Goal: Task Accomplishment & Management: Complete application form

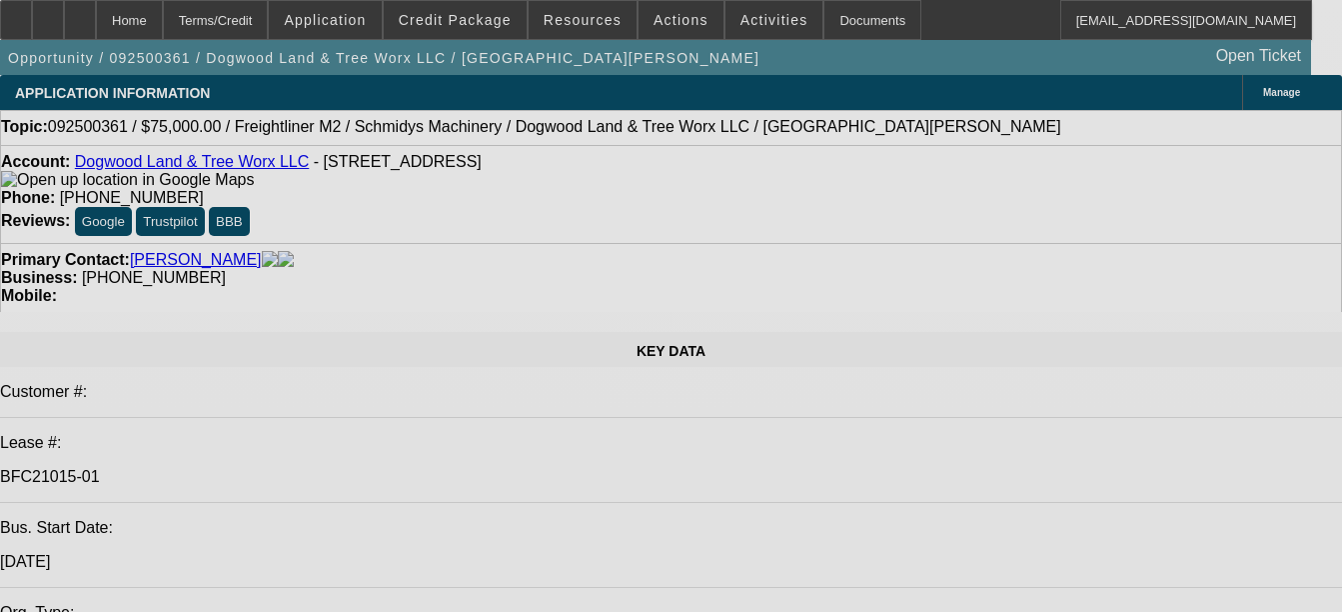
select select "0"
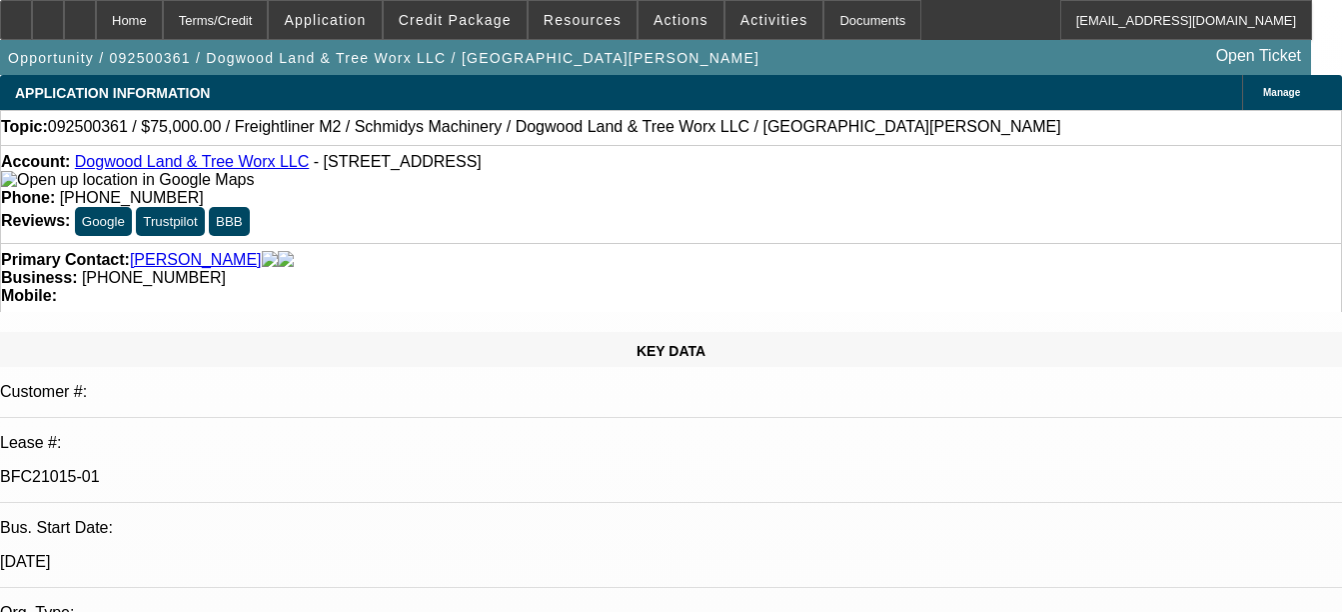
select select "0"
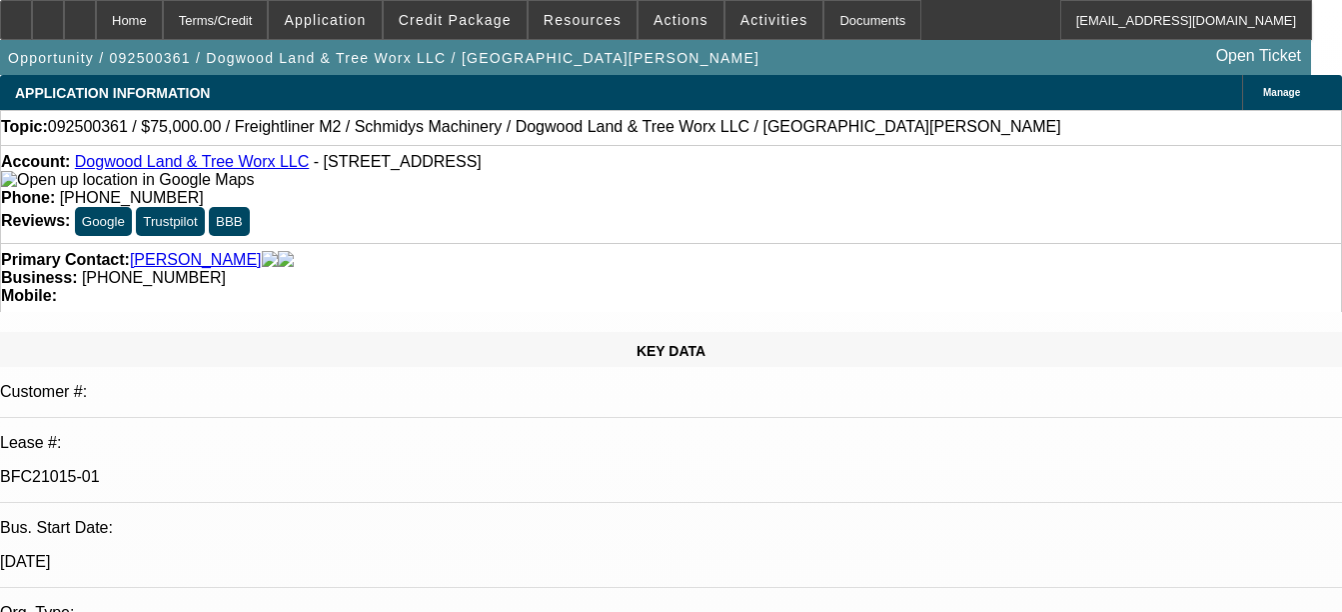
select select "0"
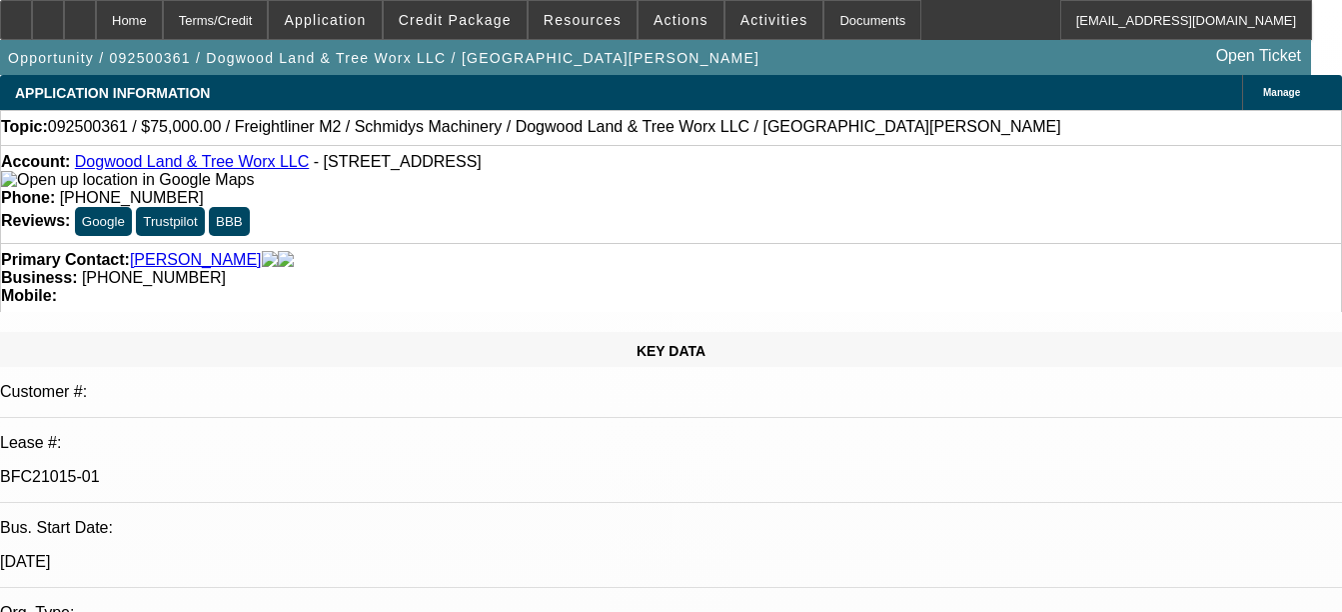
select select "0"
select select "1"
select select "3"
select select "6"
select select "1"
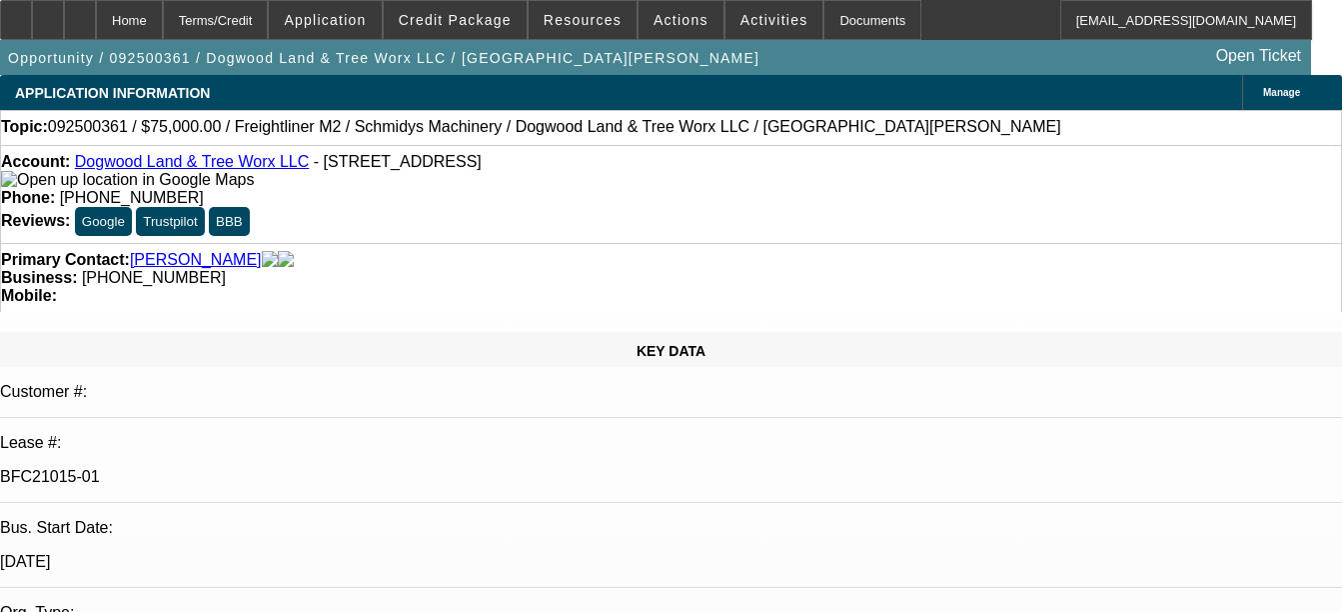
select select "3"
select select "6"
select select "1"
select select "3"
select select "6"
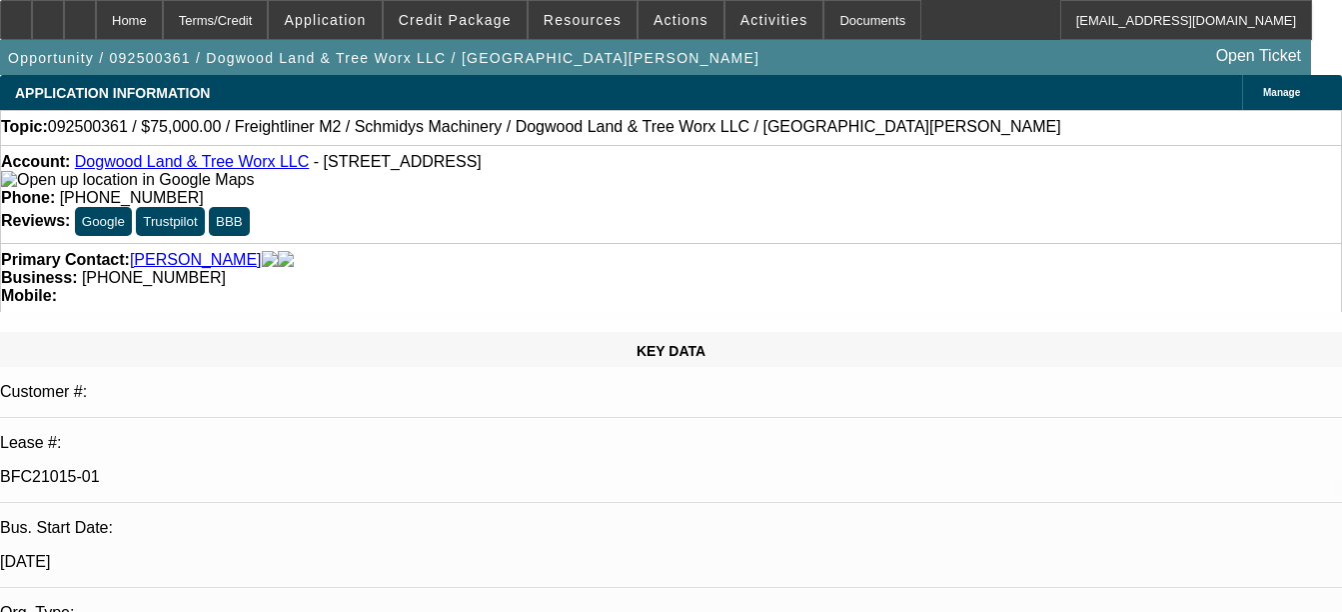
select select "1"
select select "3"
select select "6"
click at [211, 166] on link "Dogwood Land & Tree Worx LLC" at bounding box center [192, 161] width 235 height 17
click at [80, 13] on icon at bounding box center [80, 13] width 0 height 0
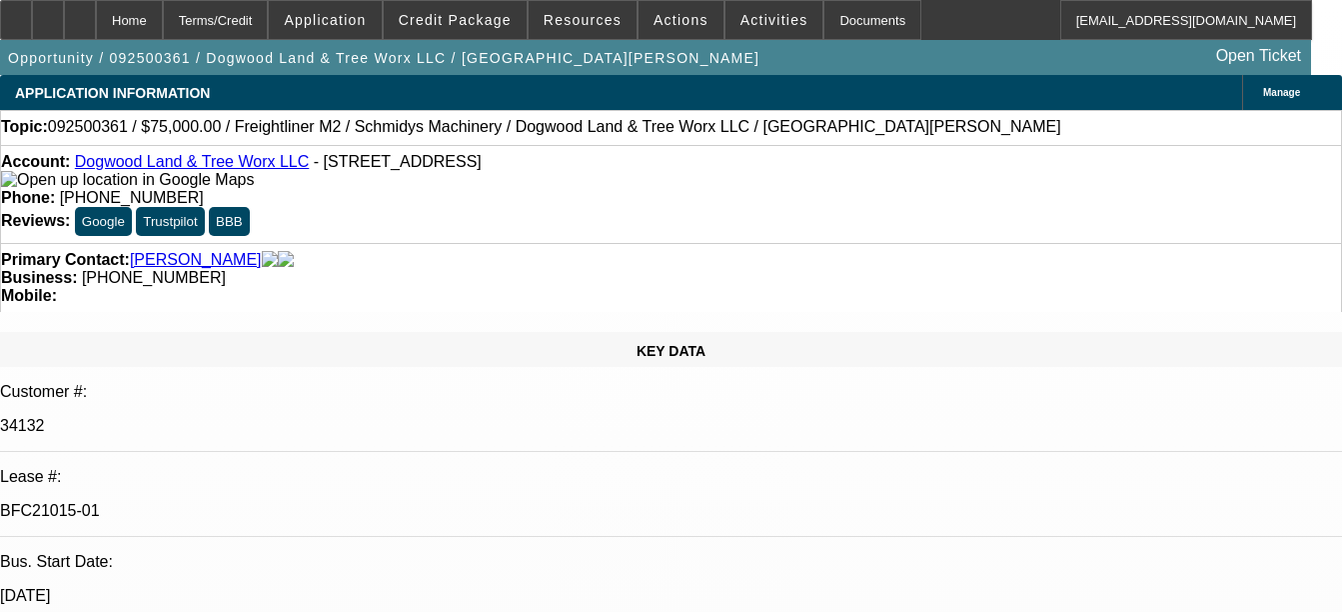
select select "0"
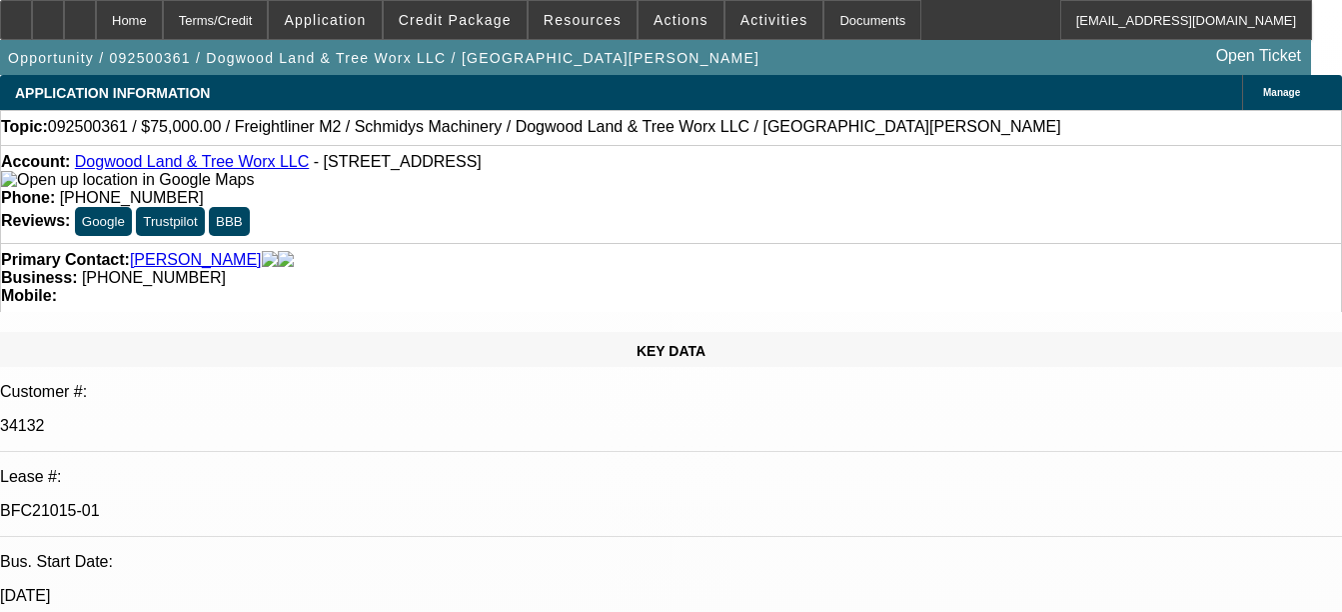
select select "0"
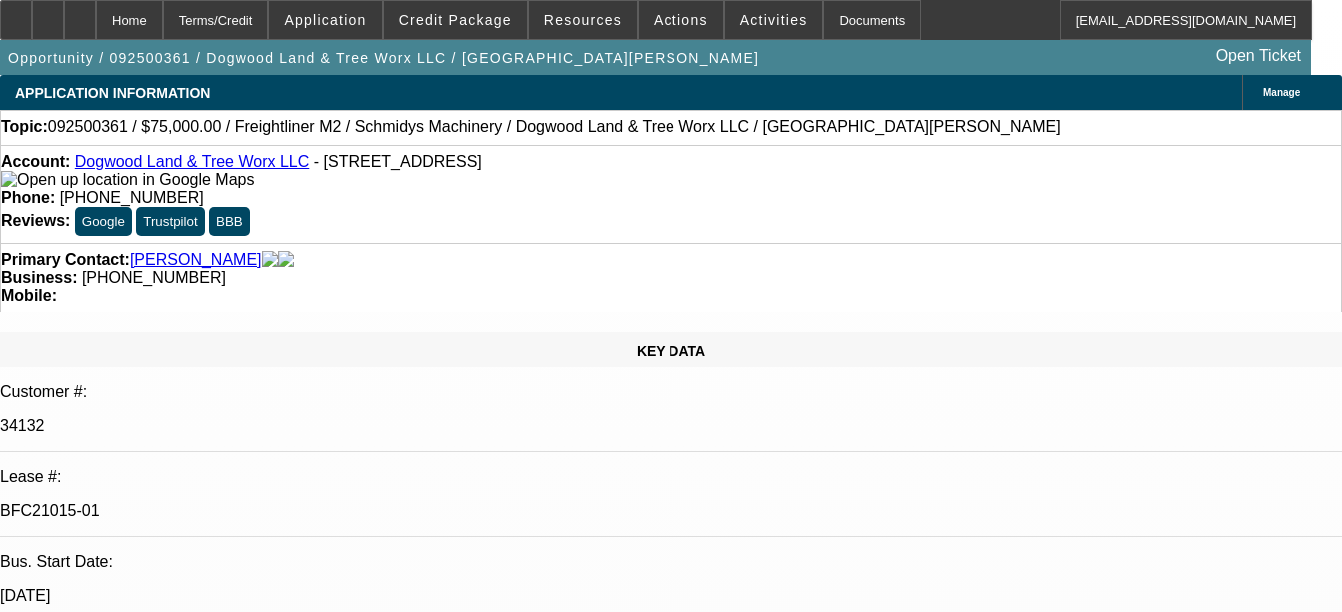
select select "0"
select select "1"
select select "3"
select select "6"
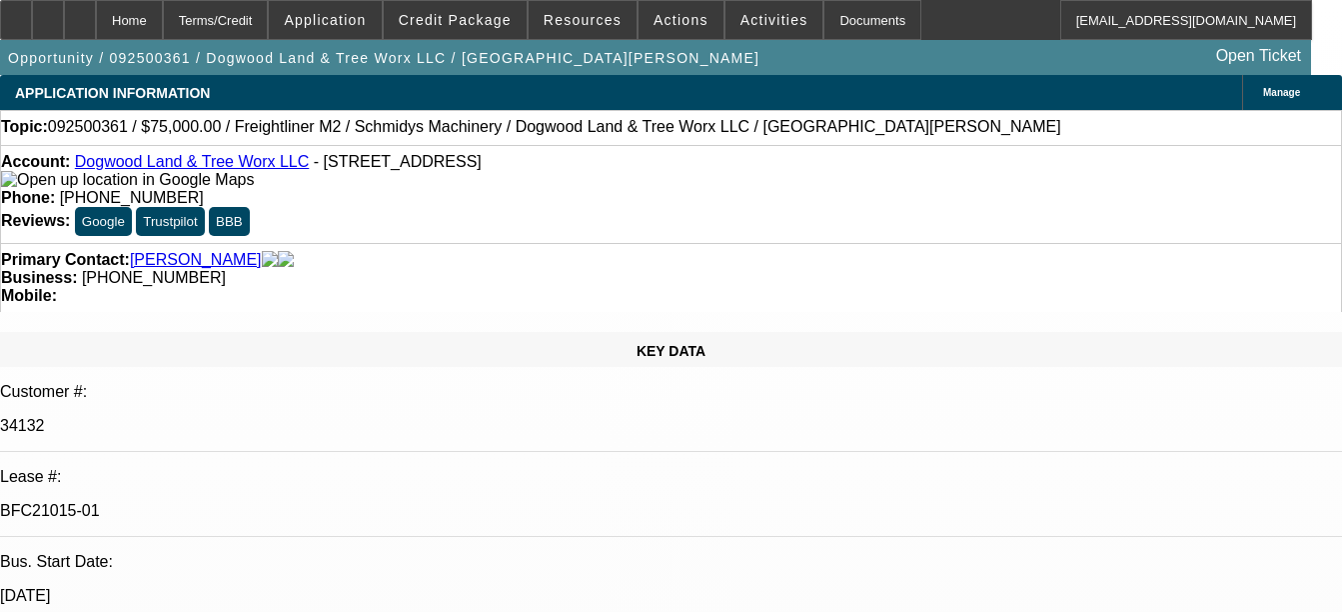
select select "1"
select select "3"
select select "6"
select select "1"
select select "3"
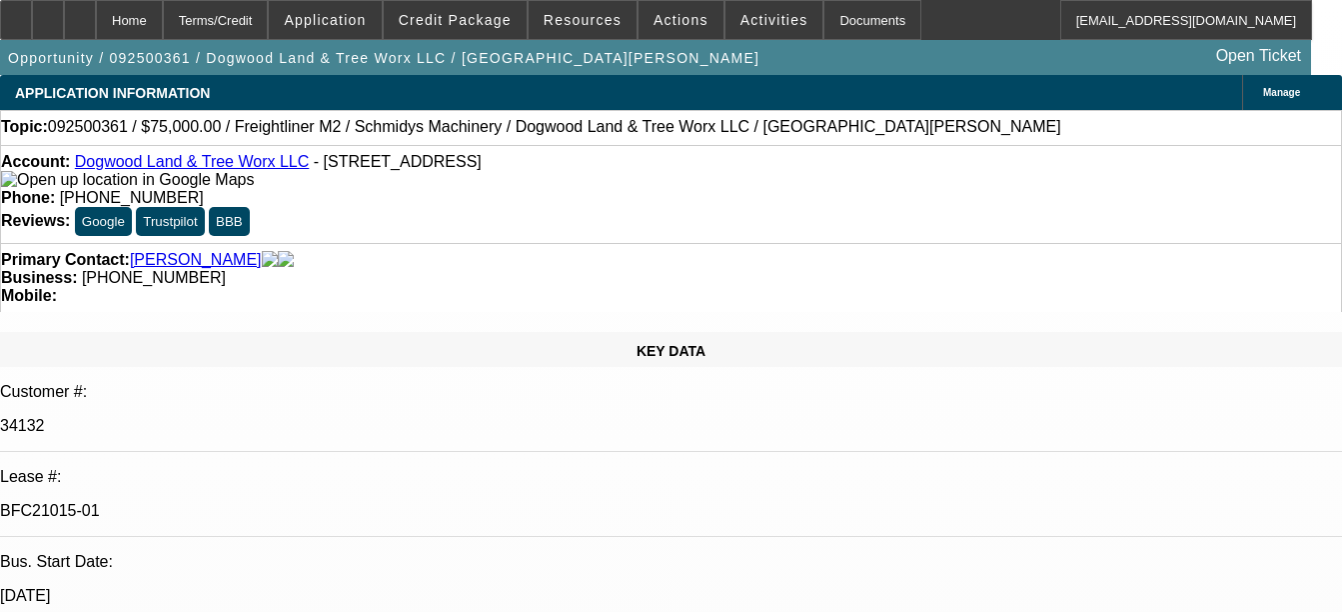
select select "6"
select select "1"
select select "3"
select select "6"
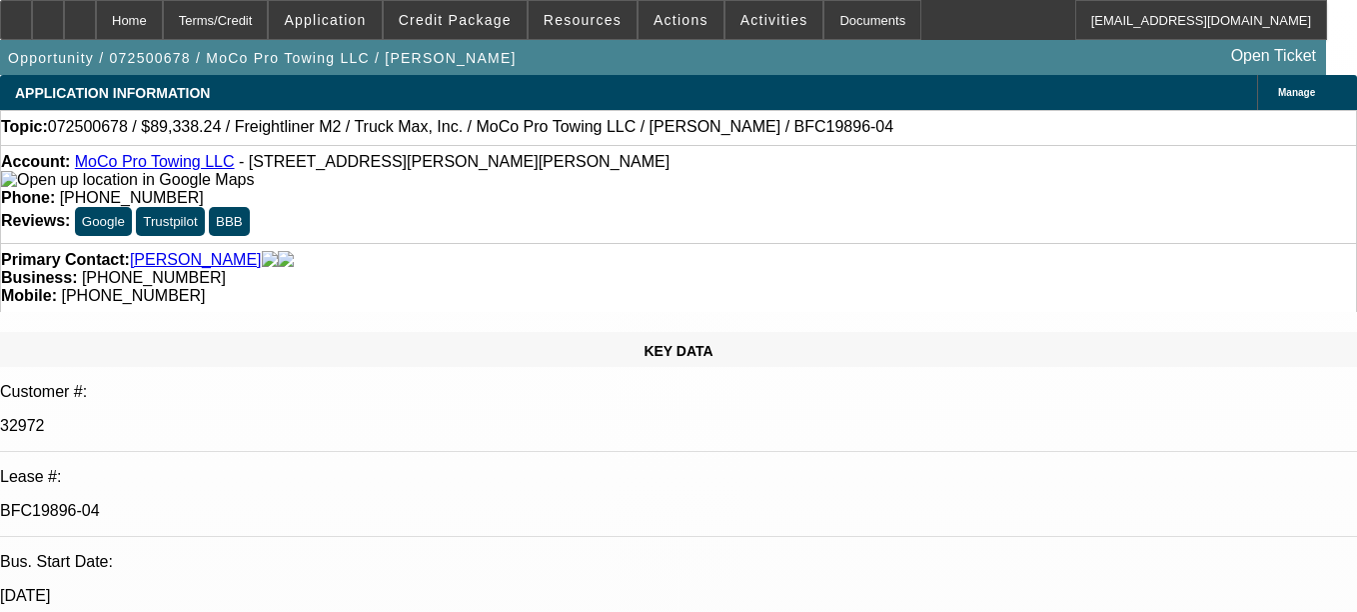
select select "0"
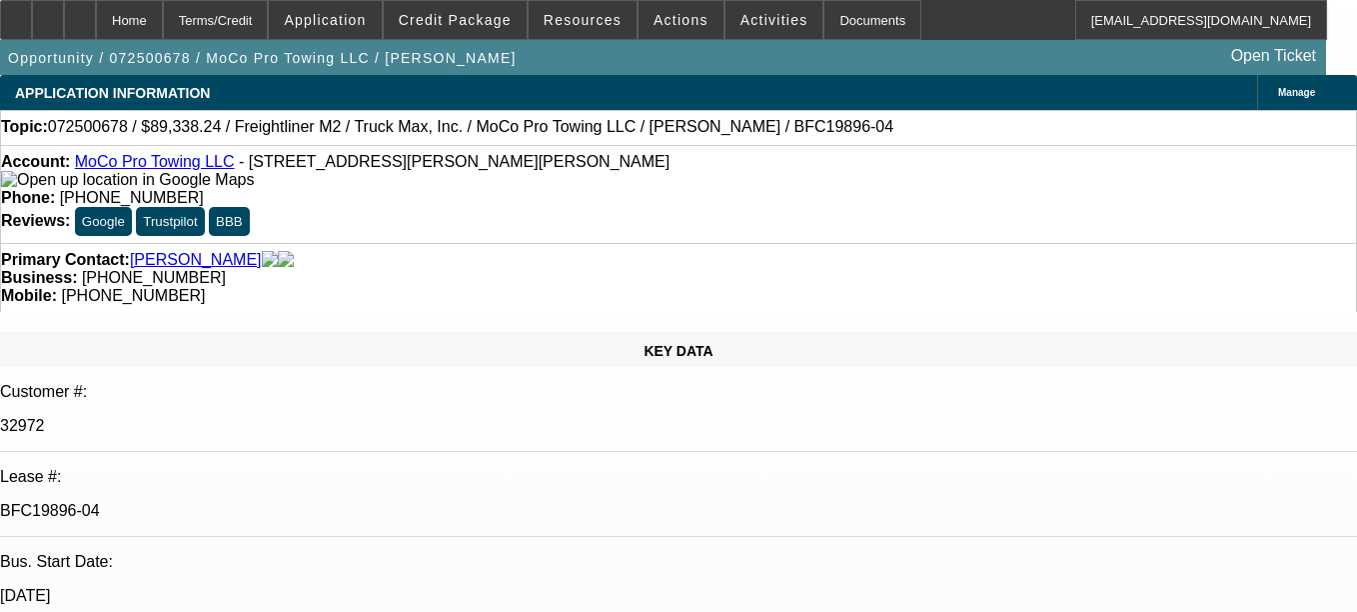
select select "0"
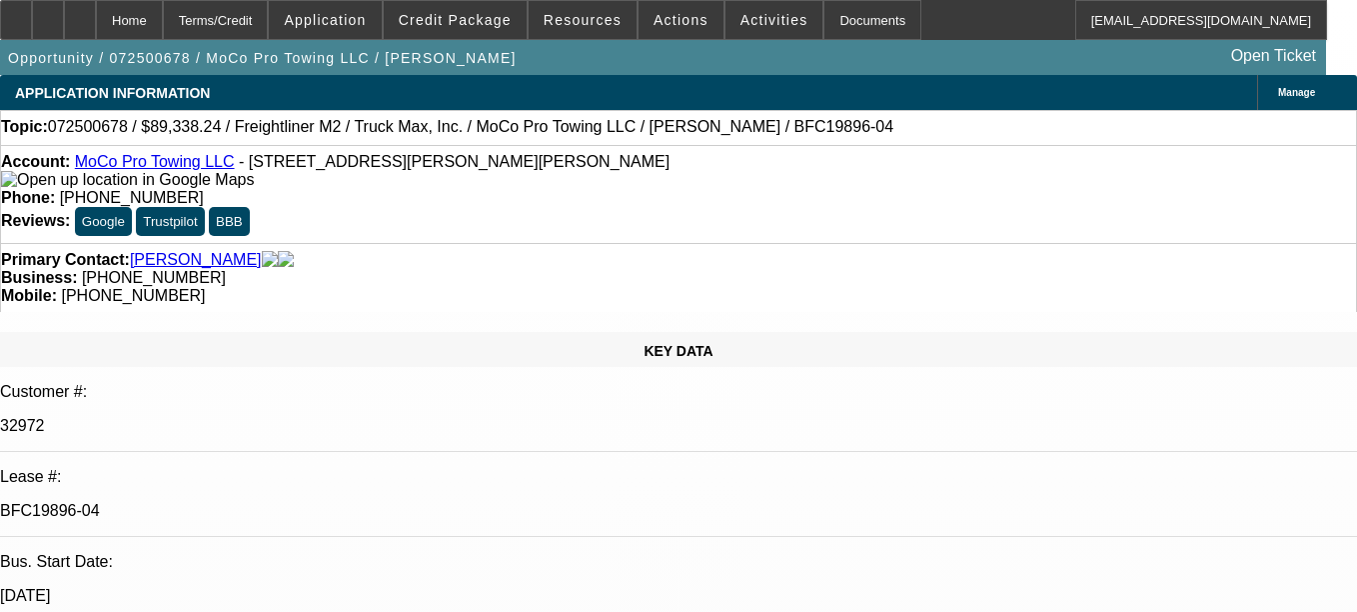
select select "0"
select select "6"
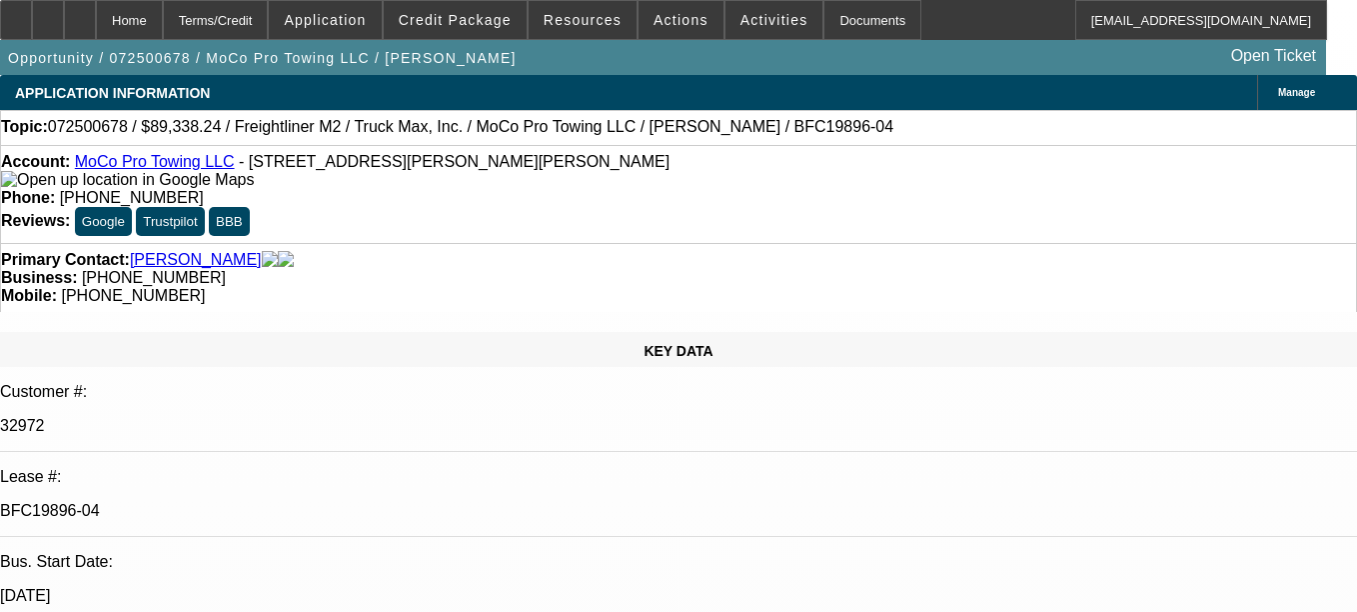
select select "6"
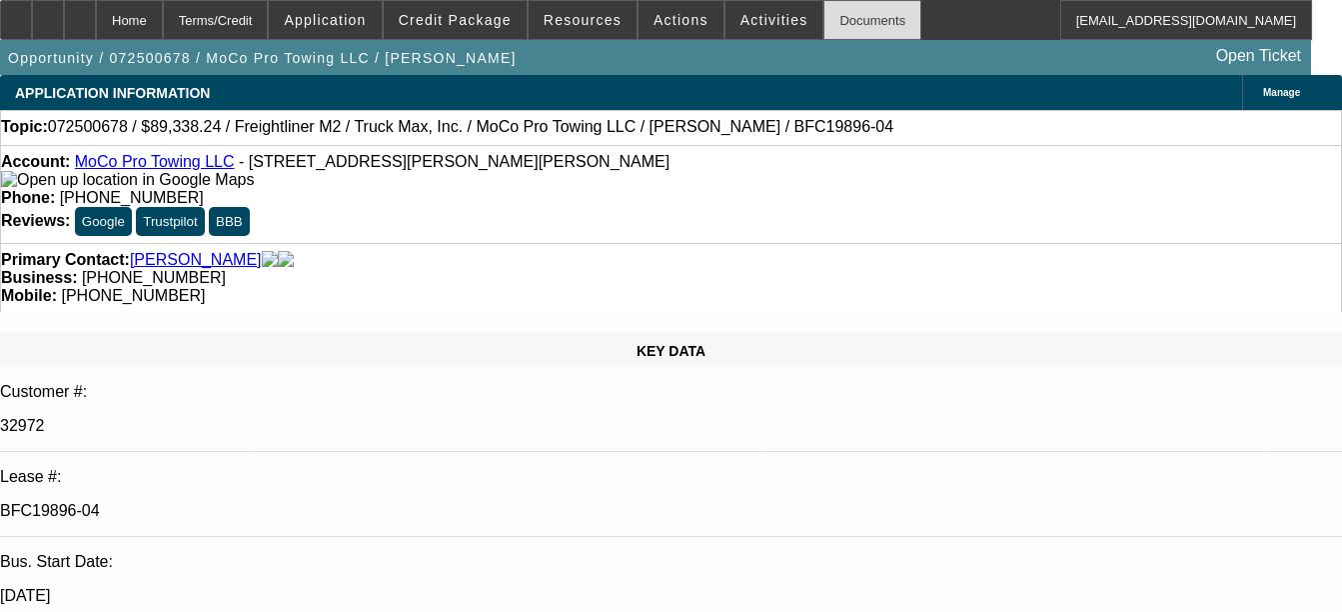
click at [858, 4] on div "Documents" at bounding box center [873, 20] width 98 height 40
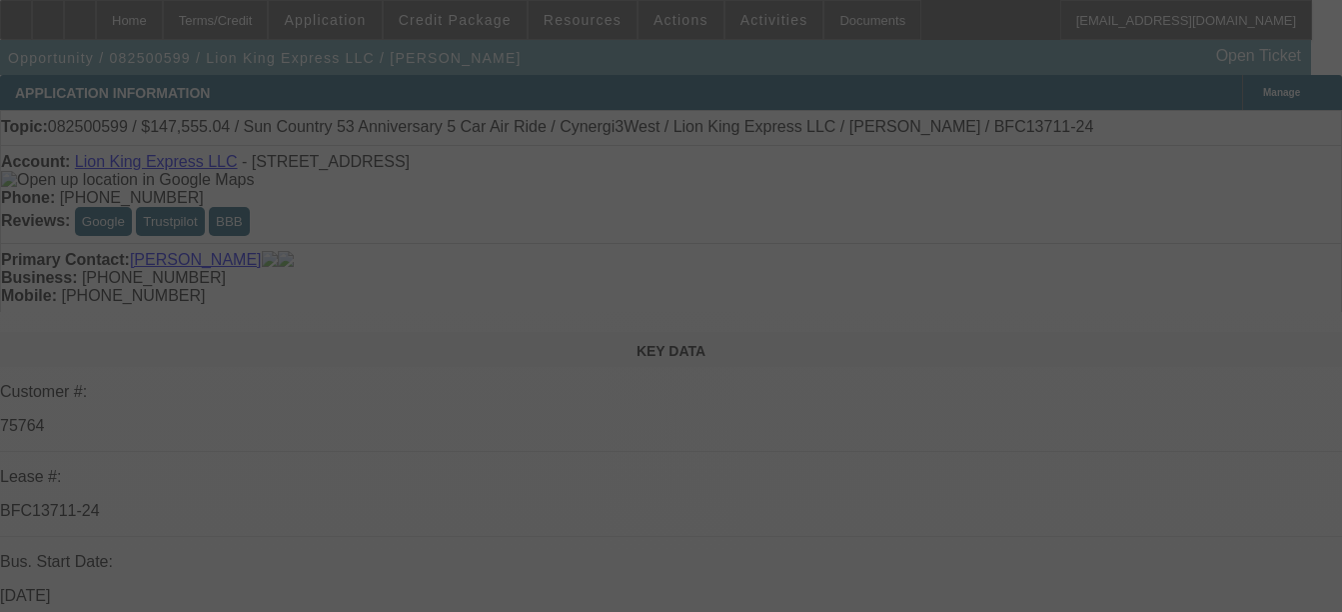
select select "0"
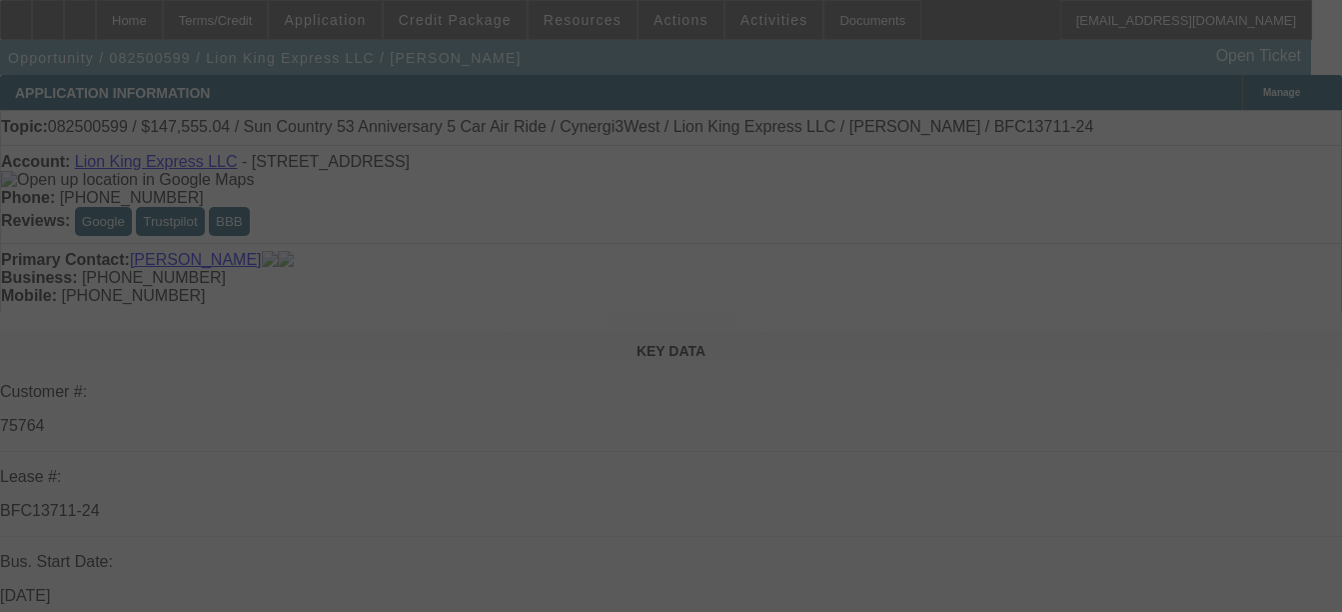
select select "0"
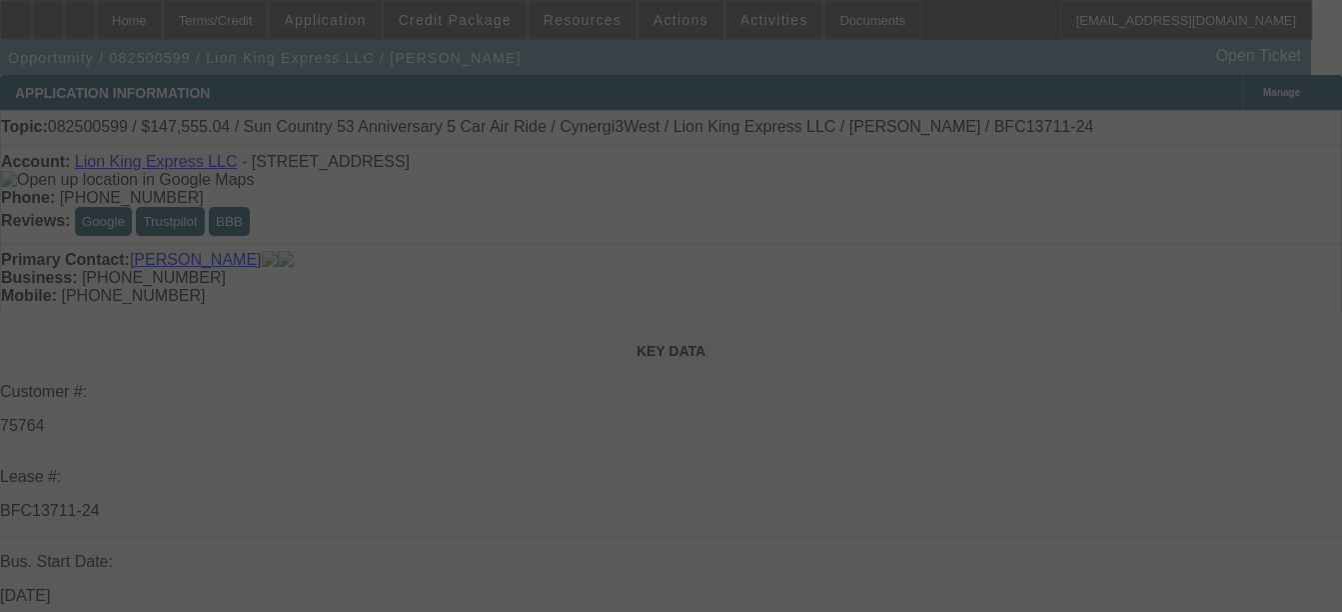
select select "0"
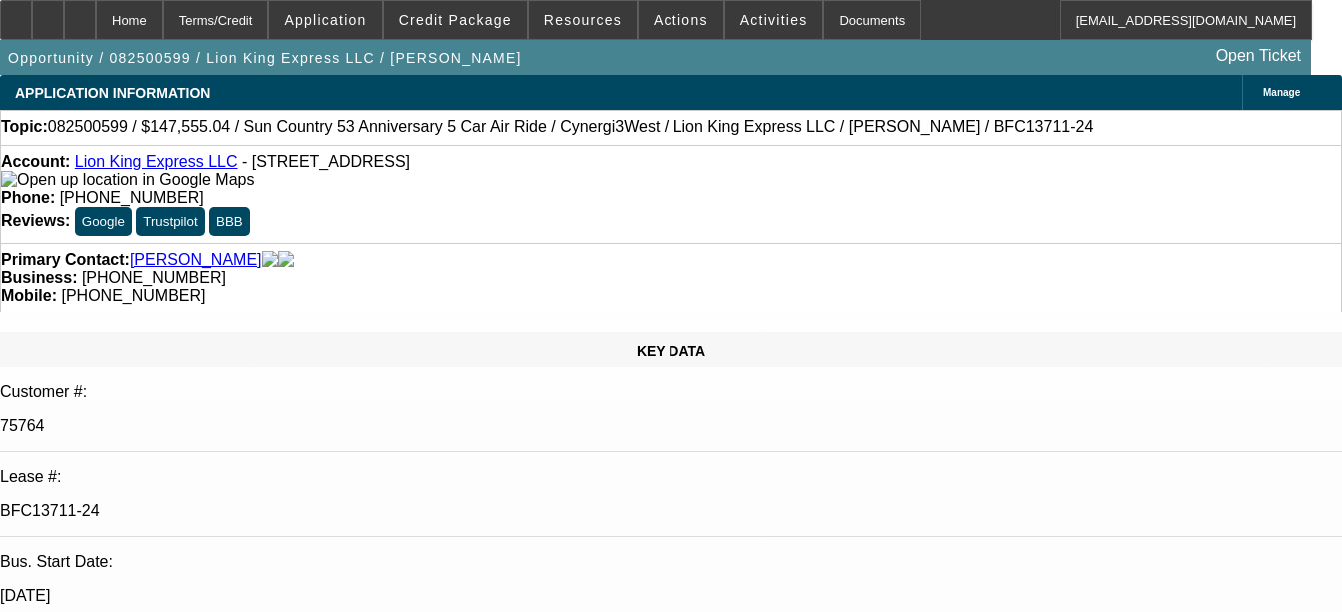
select select "1"
select select "6"
select select "1"
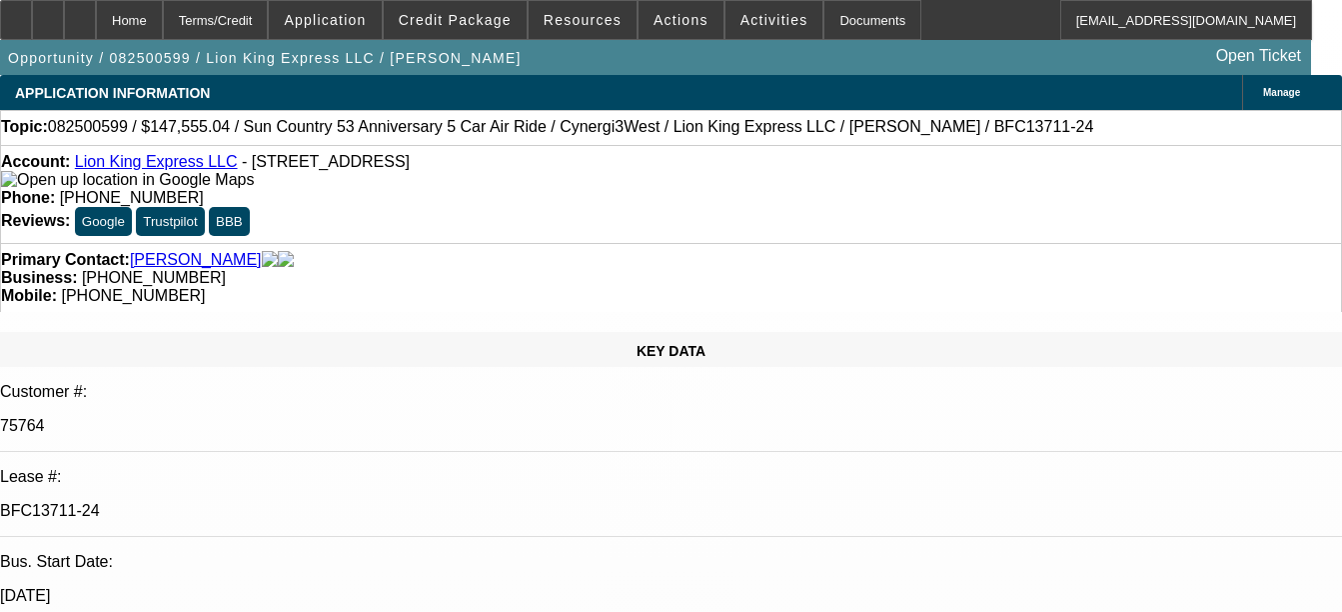
select select "6"
select select "1"
select select "6"
select select "1"
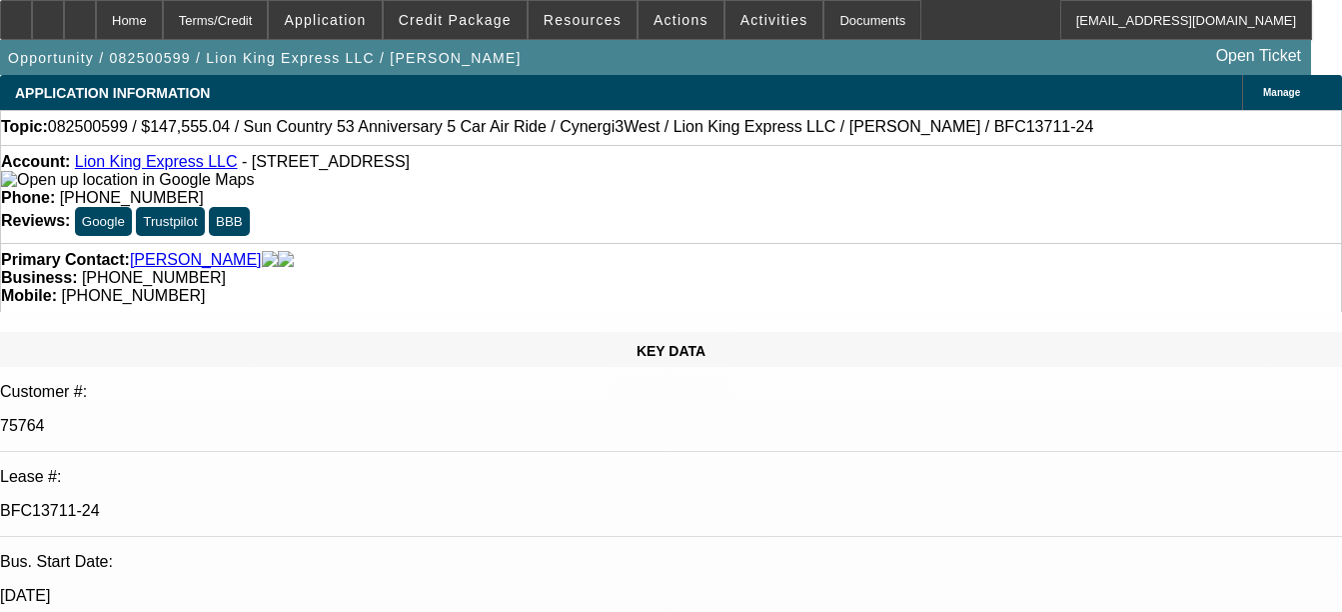
select select "1"
select select "6"
click at [833, 16] on div "Documents" at bounding box center [873, 20] width 98 height 40
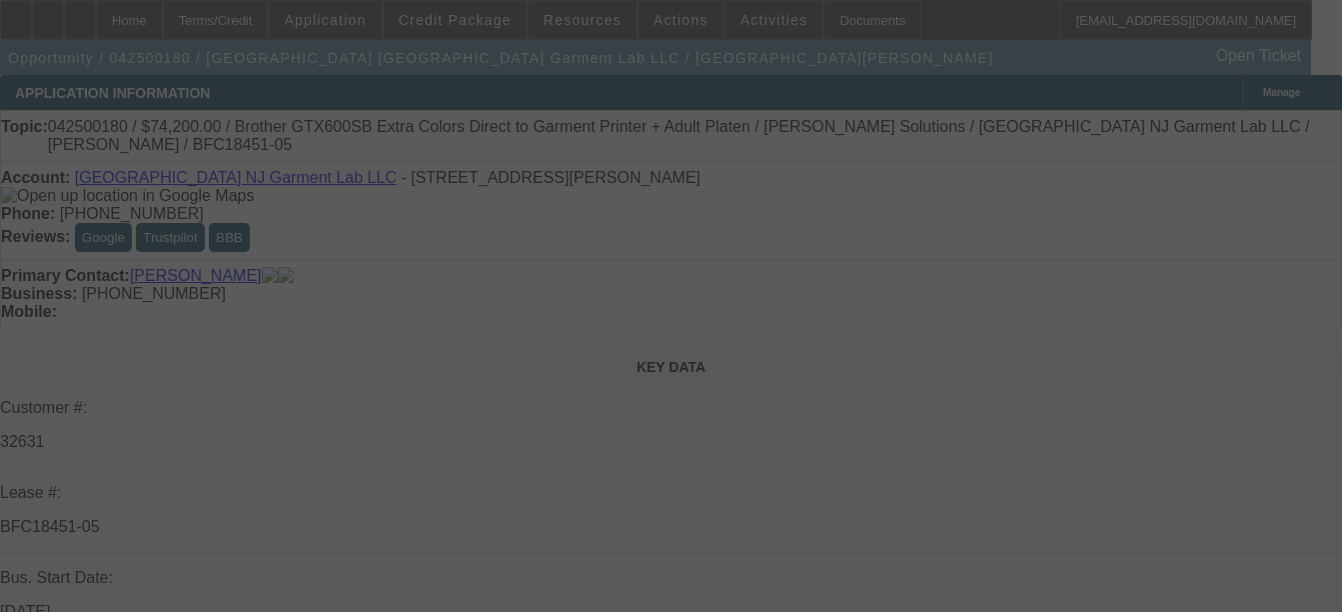
select select "0"
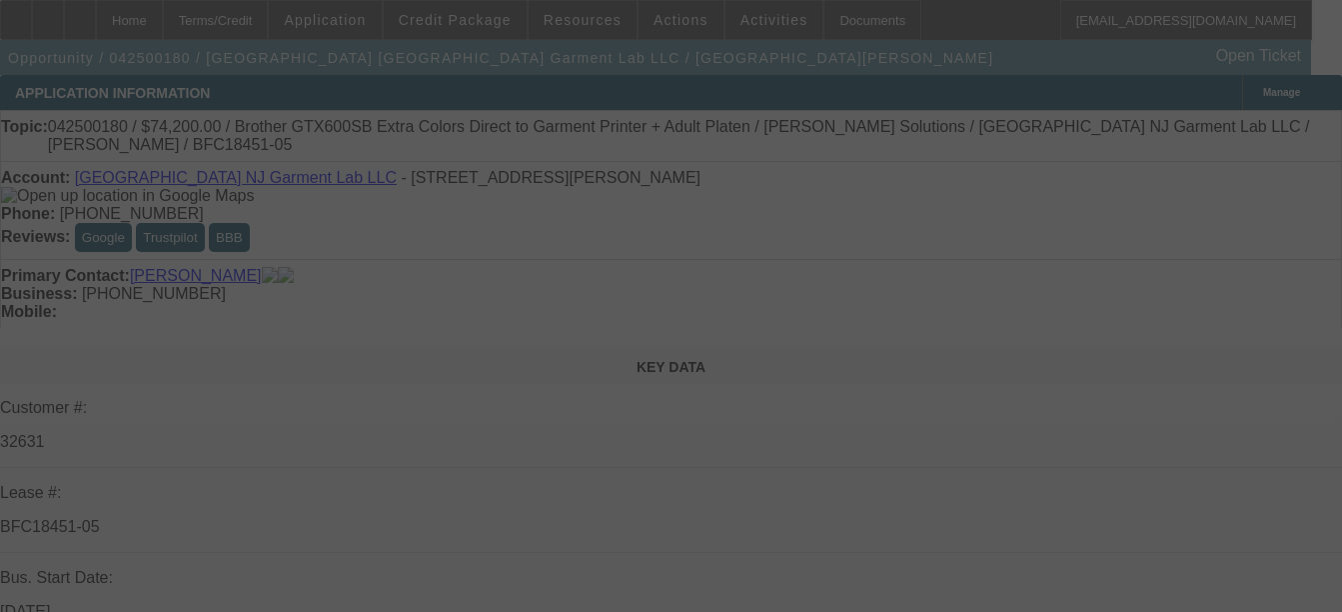
select select "0"
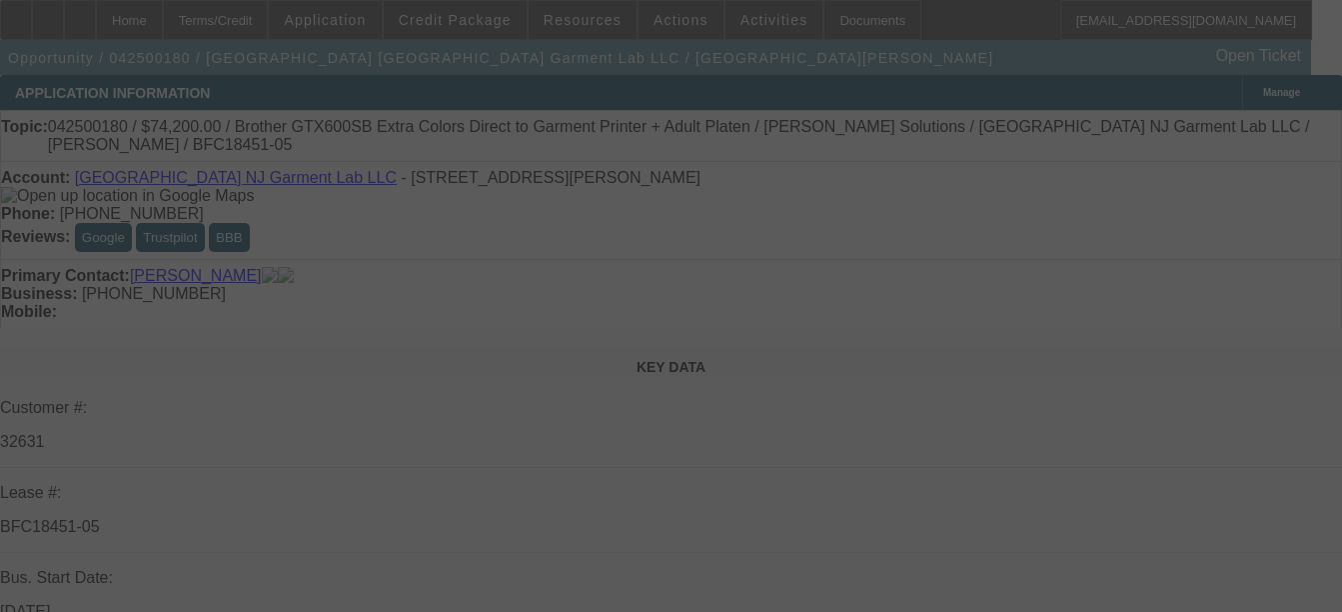
select select "0"
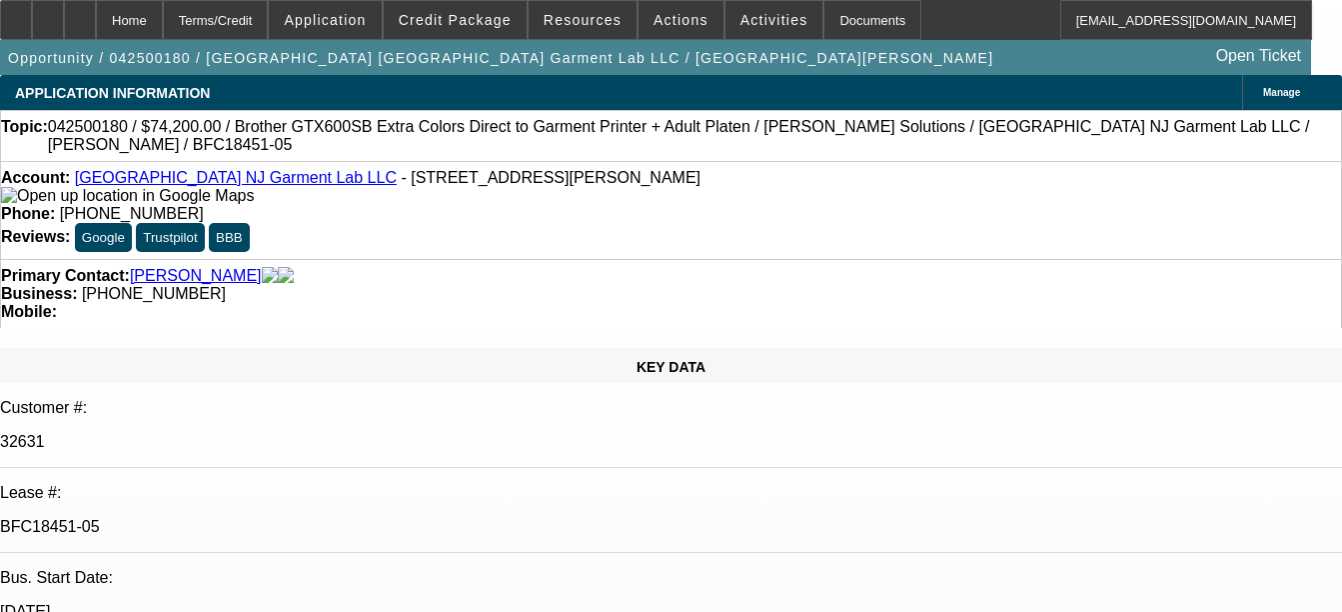
select select "1"
select select "6"
select select "1"
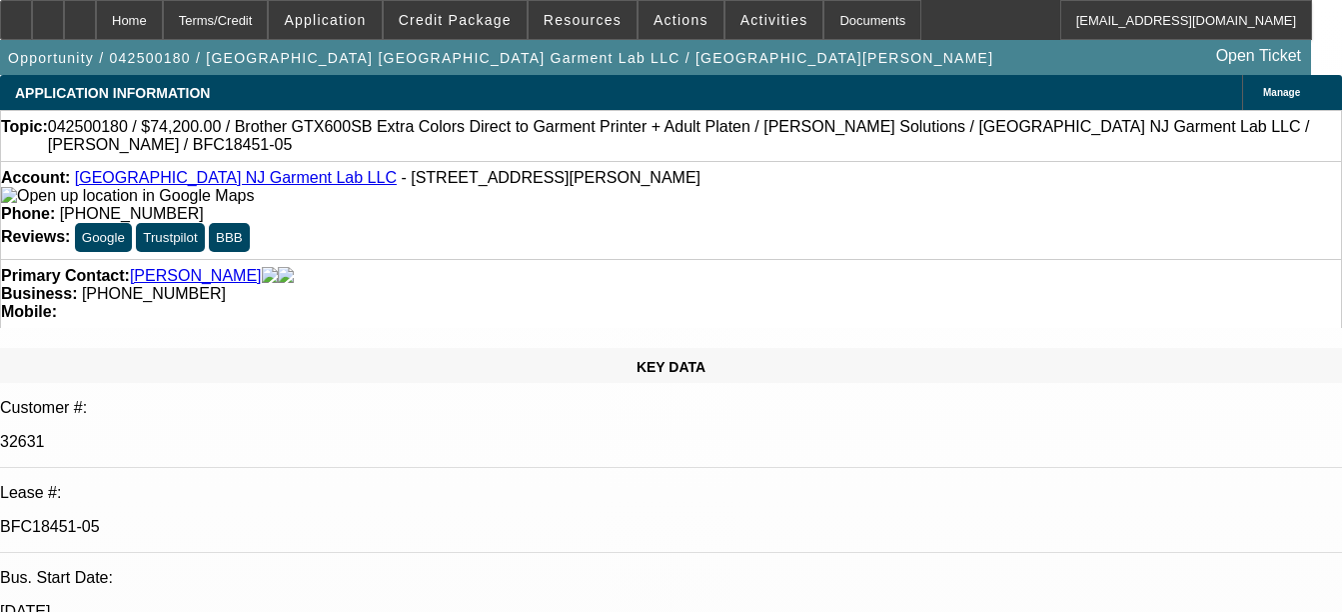
select select "6"
select select "1"
select select "6"
select select "1"
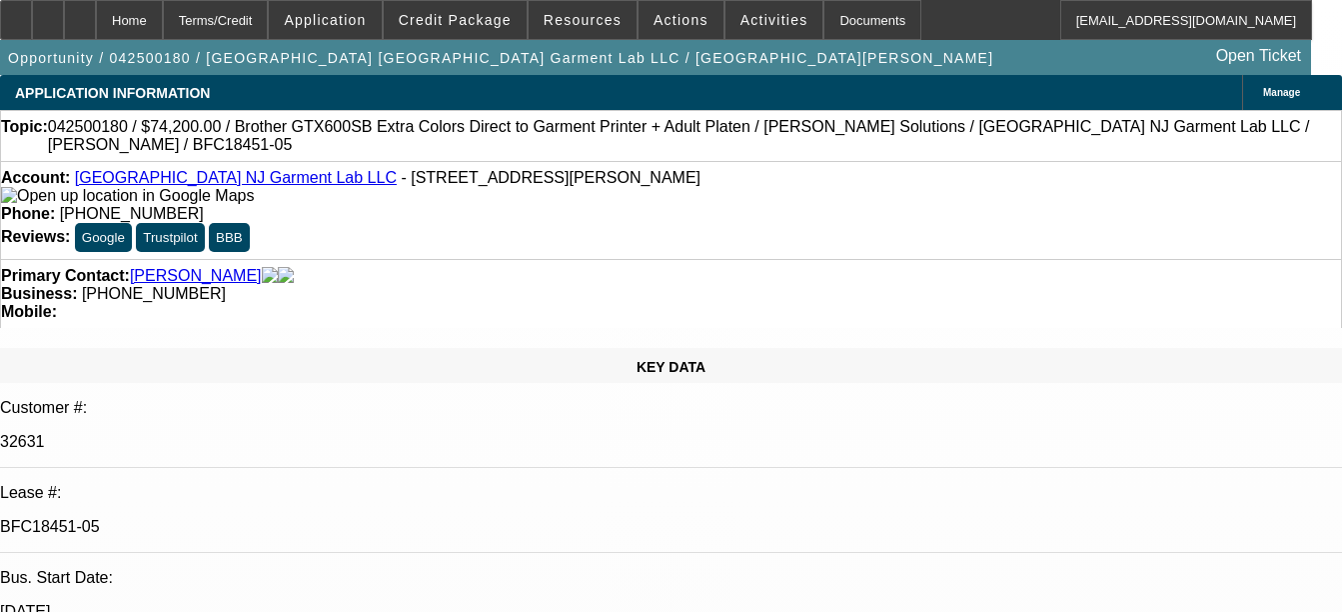
select select "1"
select select "6"
click at [849, 22] on div "Documents" at bounding box center [873, 20] width 98 height 40
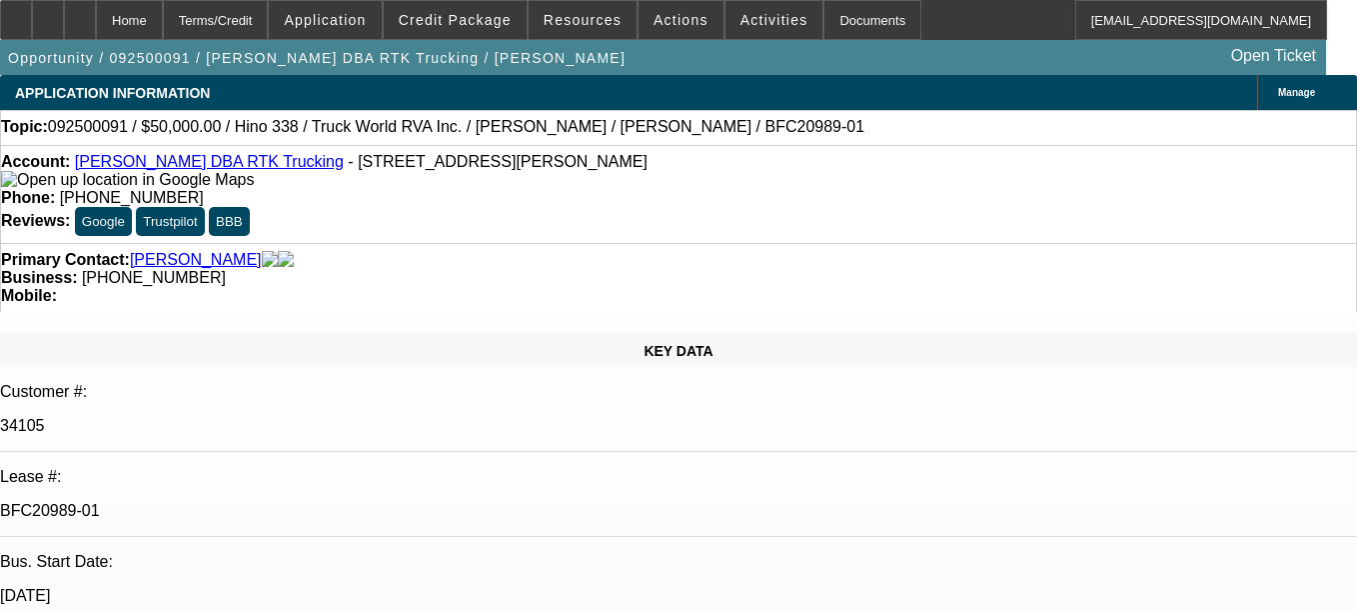
select select "0"
select select "6"
select select "0"
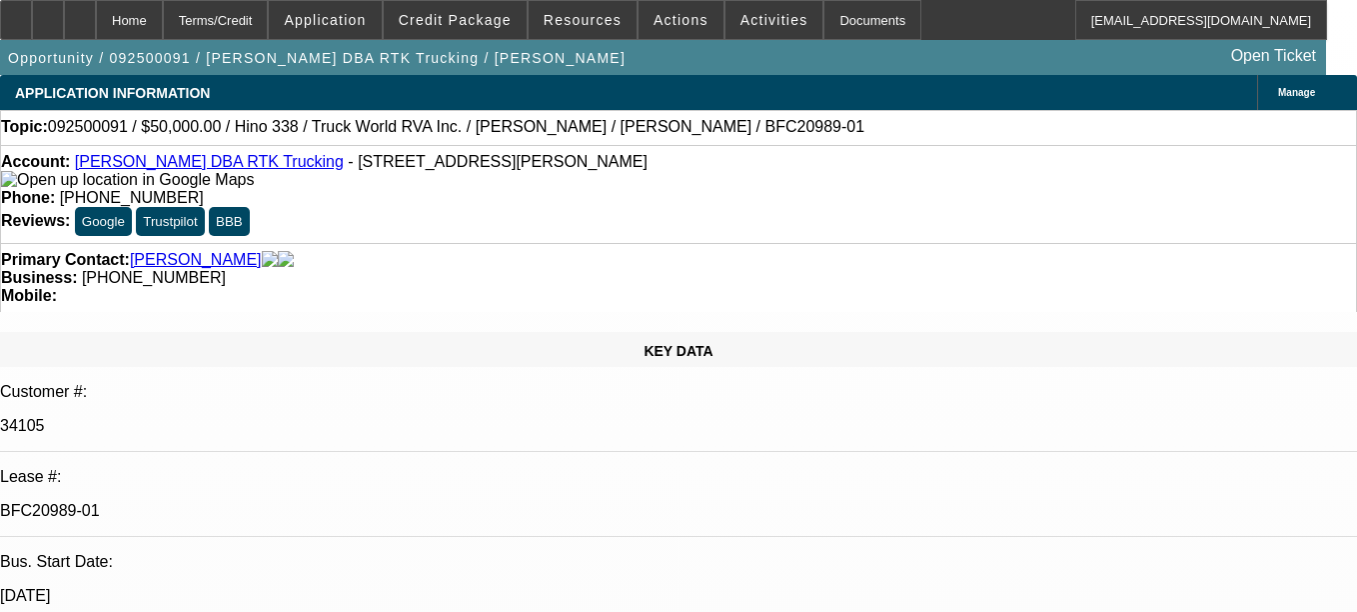
select select "0"
select select "6"
select select "0"
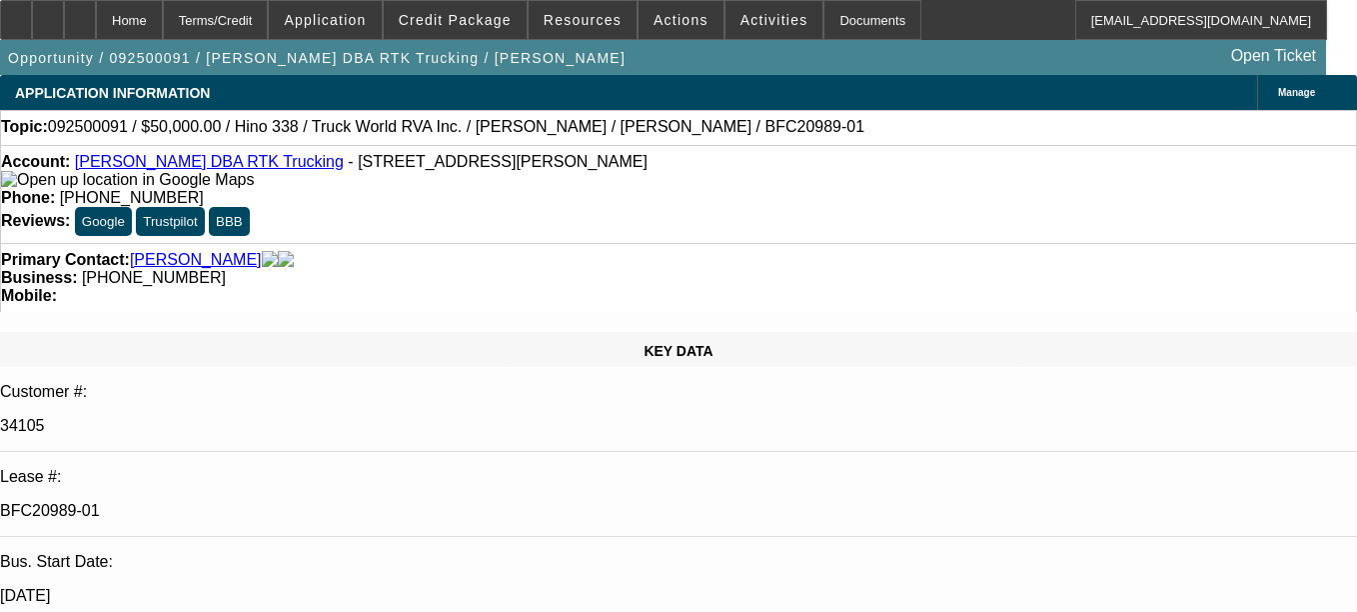
select select "0"
select select "6"
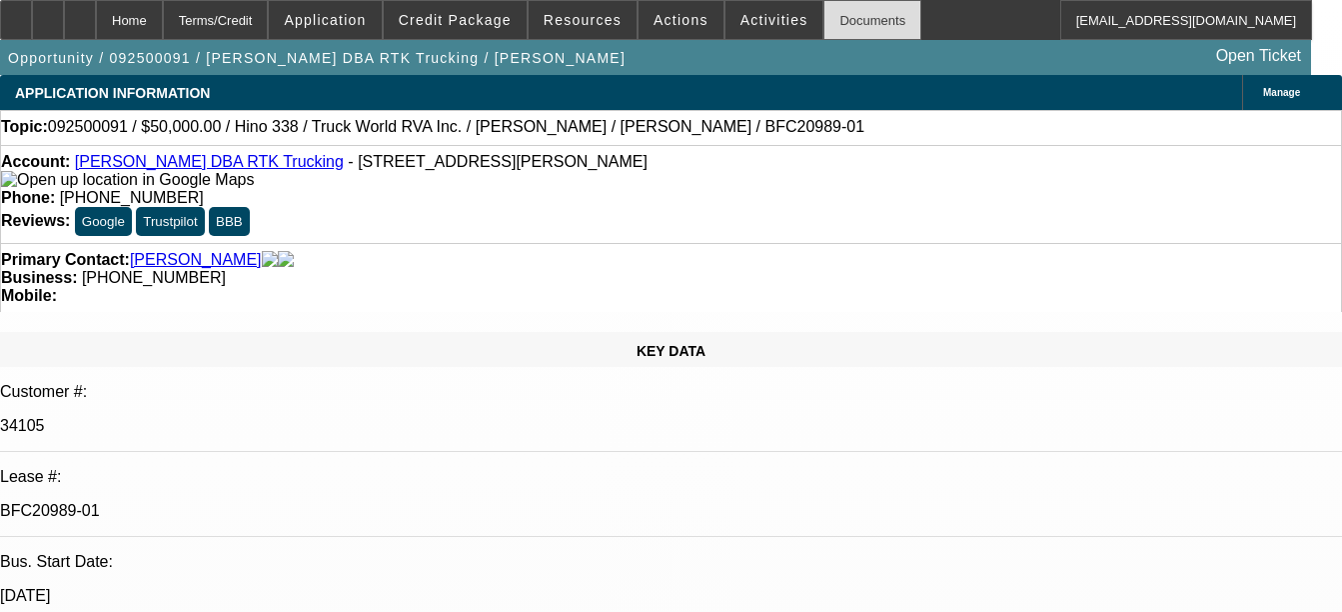
click at [826, 15] on div "Documents" at bounding box center [873, 20] width 98 height 40
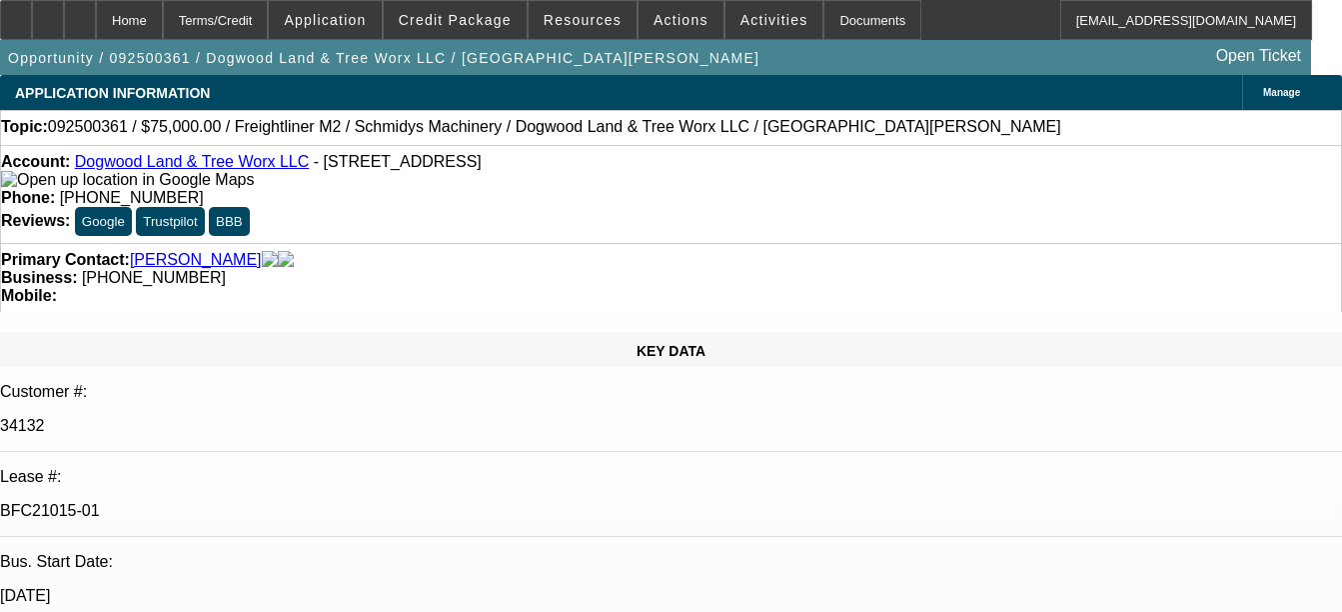
select select "0"
select select "3"
select select "0"
select select "6"
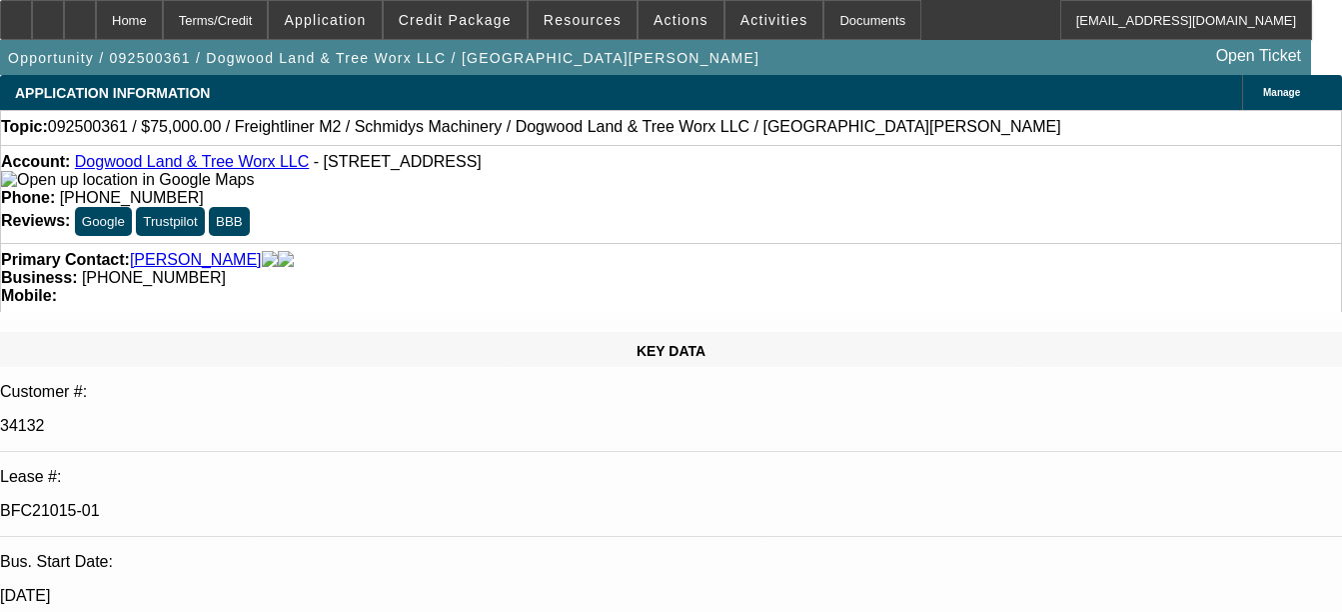
select select "0"
select select "3"
select select "0"
select select "6"
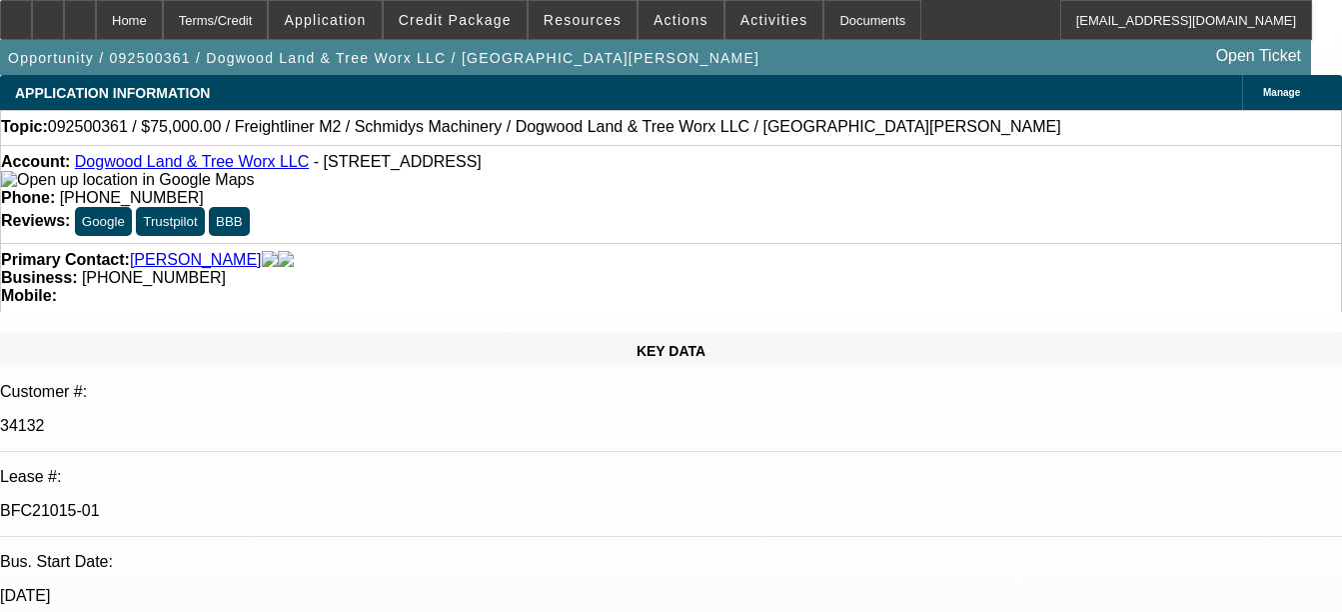
select select "0"
select select "3"
select select "0"
select select "6"
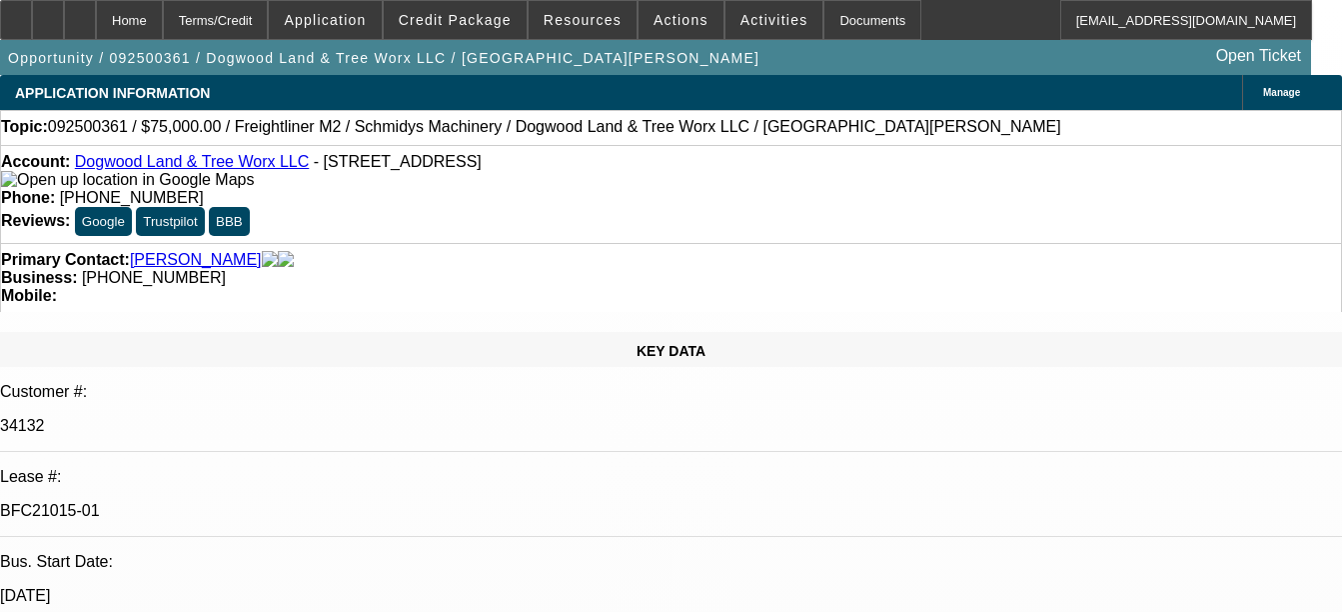
select select "0"
select select "3"
select select "0"
select select "6"
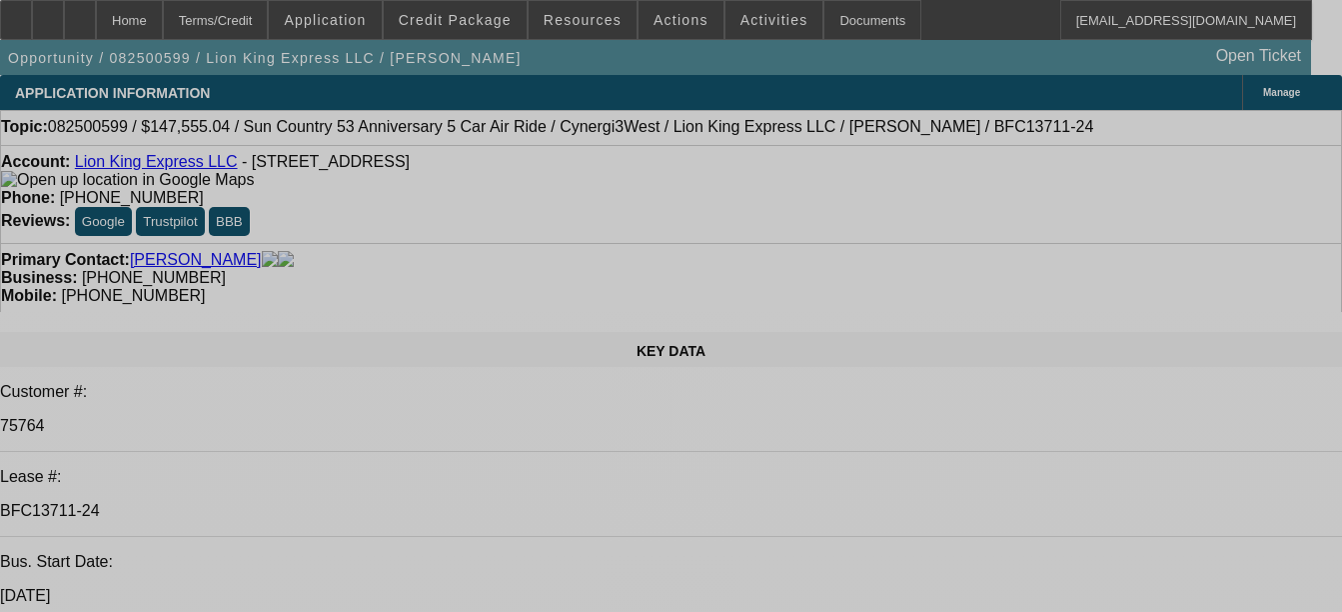
select select "0"
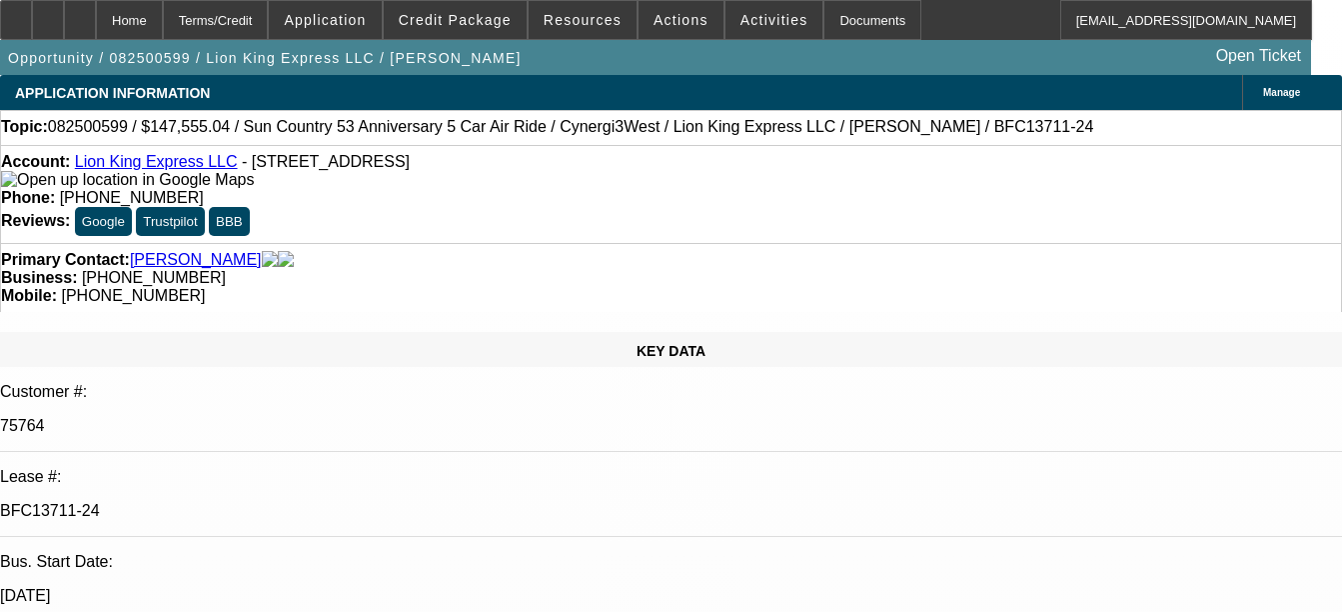
select select "0"
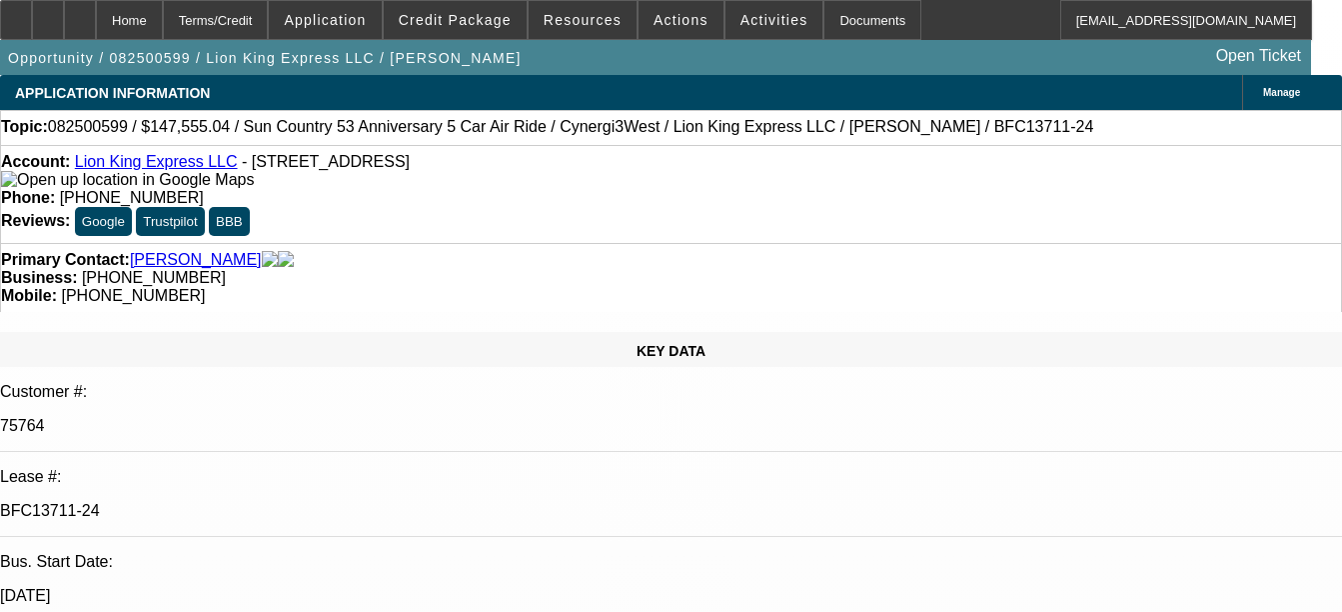
select select "0"
select select "1"
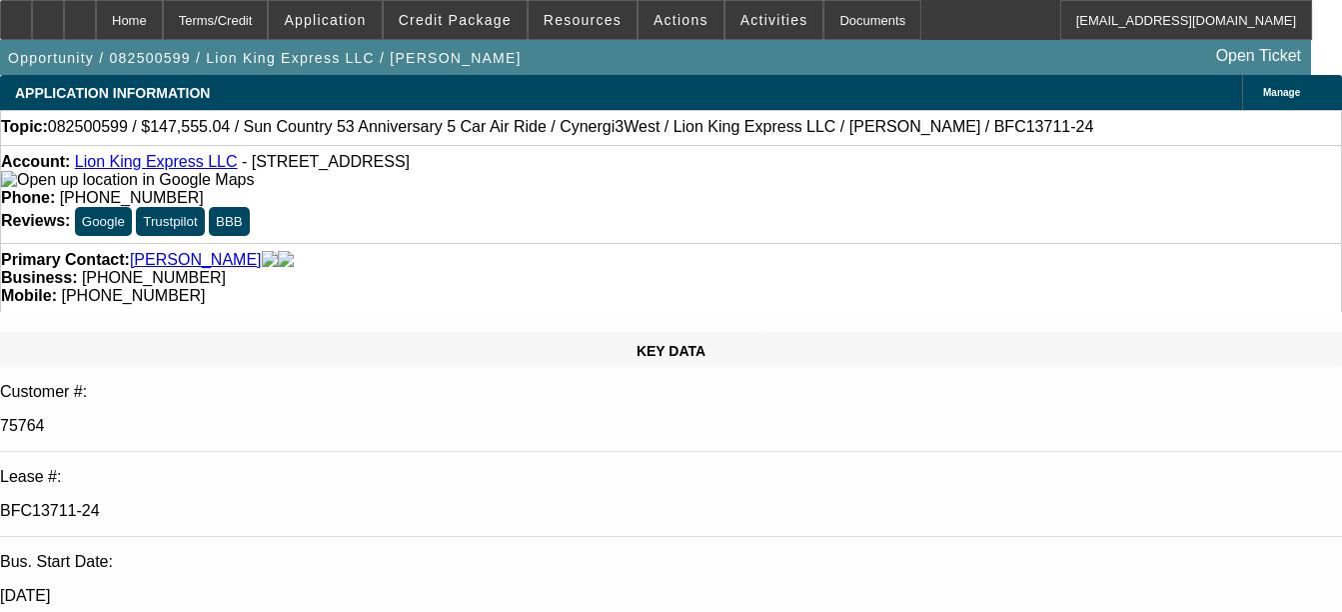
select select "1"
select select "6"
select select "1"
select select "6"
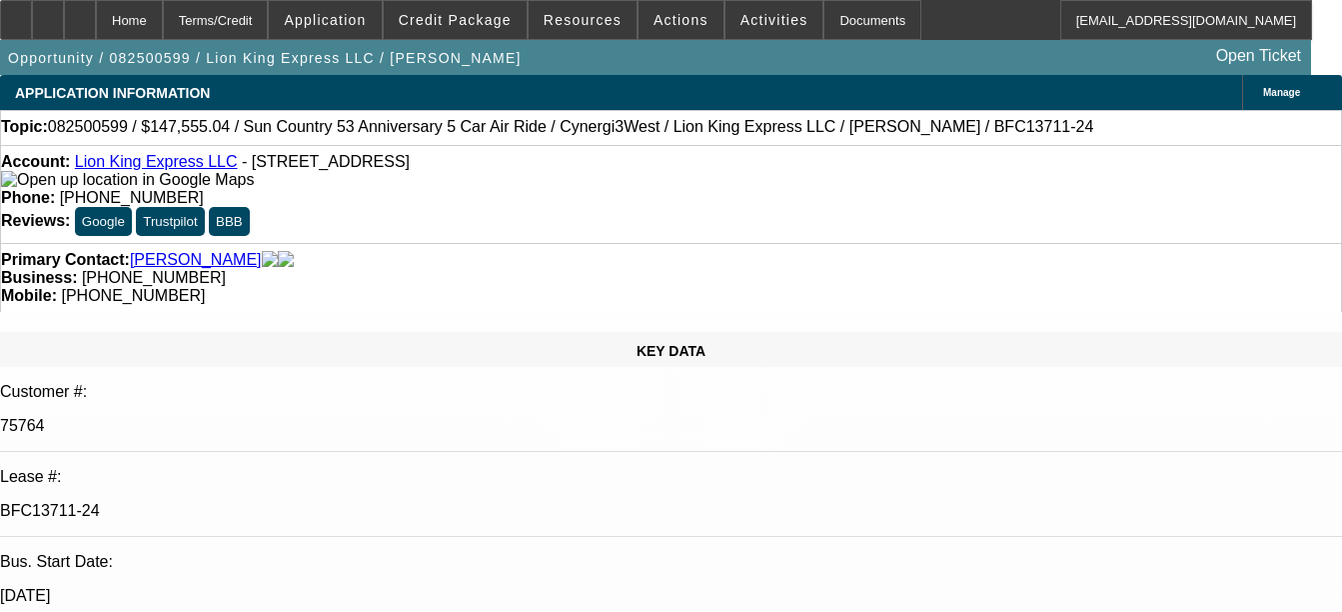
select select "1"
select select "6"
select select "1"
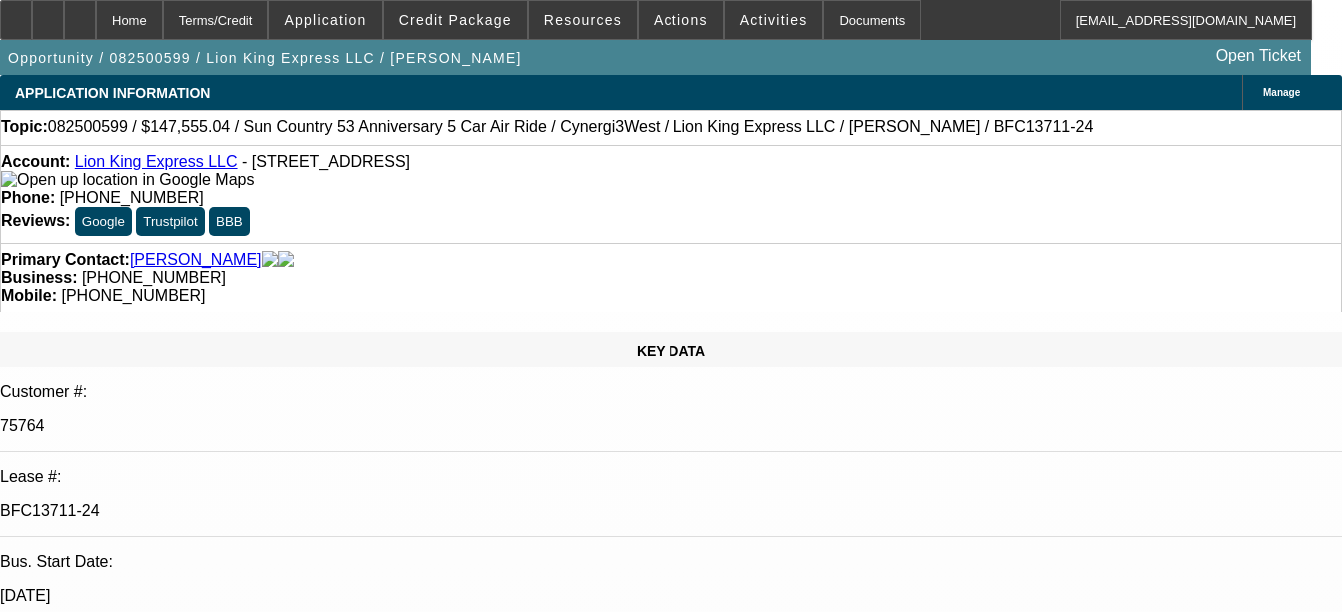
select select "6"
click at [837, 31] on div "Documents" at bounding box center [873, 20] width 98 height 40
